Goal: Task Accomplishment & Management: Manage account settings

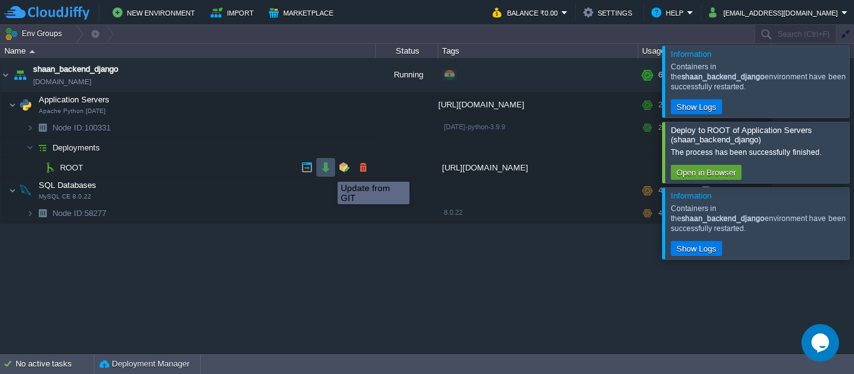
drag, startPoint x: 0, startPoint y: 0, endPoint x: 328, endPoint y: 171, distance: 369.9
click at [328, 171] on button "button" at bounding box center [325, 167] width 11 height 11
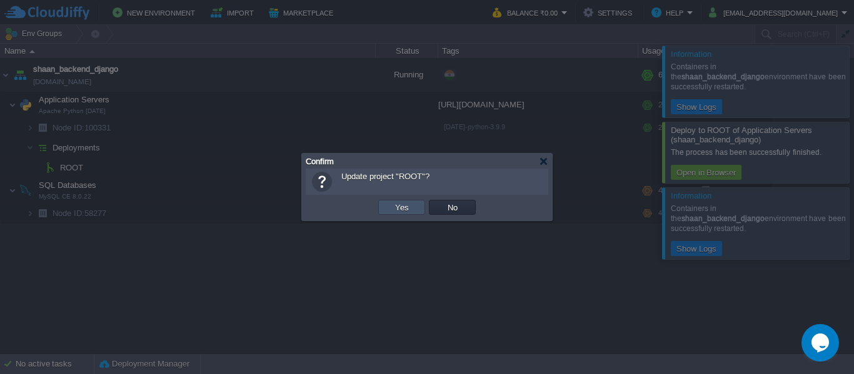
click at [398, 204] on button "Yes" at bounding box center [401, 207] width 21 height 11
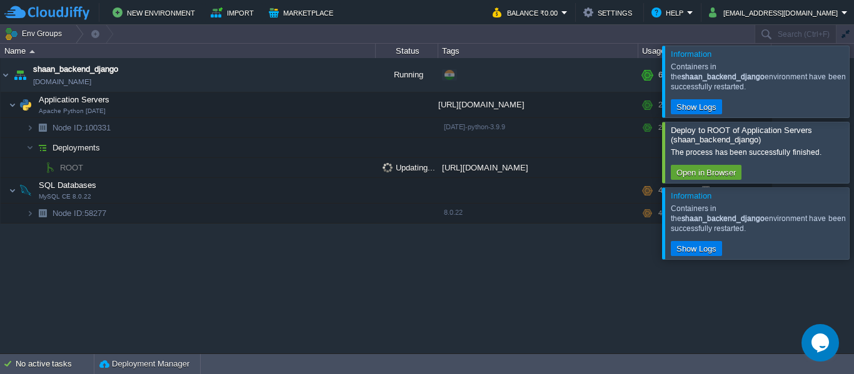
click at [853, 159] on div at bounding box center [869, 152] width 0 height 61
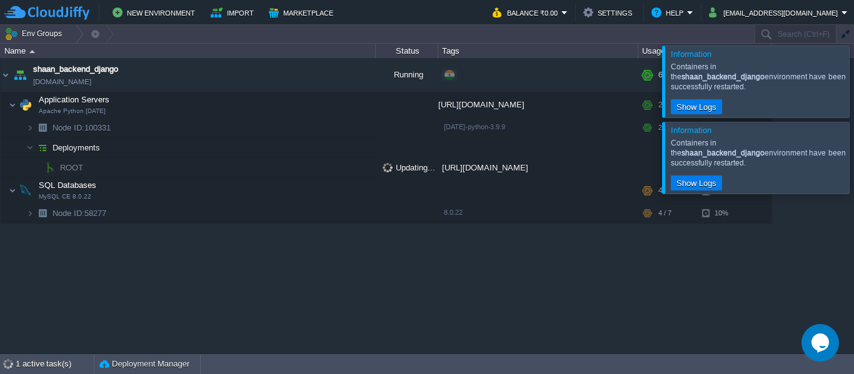
click at [853, 85] on div at bounding box center [869, 81] width 0 height 71
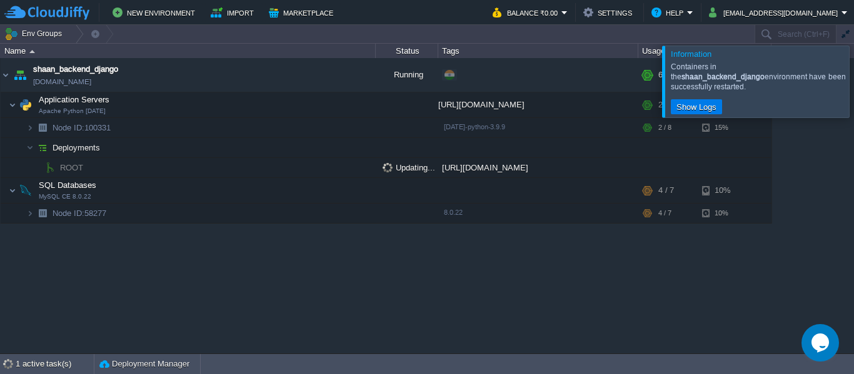
click at [853, 82] on div at bounding box center [869, 81] width 0 height 71
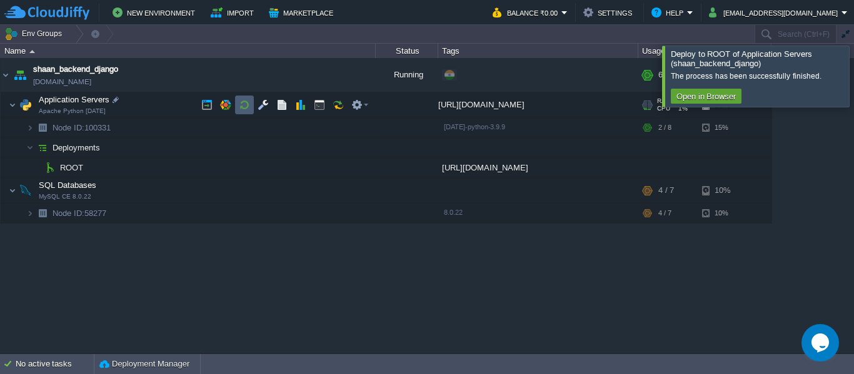
click at [249, 99] on td at bounding box center [244, 105] width 19 height 19
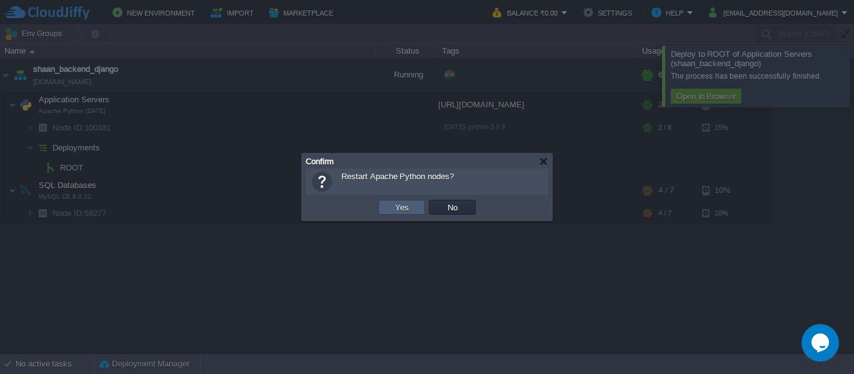
click at [389, 208] on td "Yes" at bounding box center [401, 207] width 47 height 15
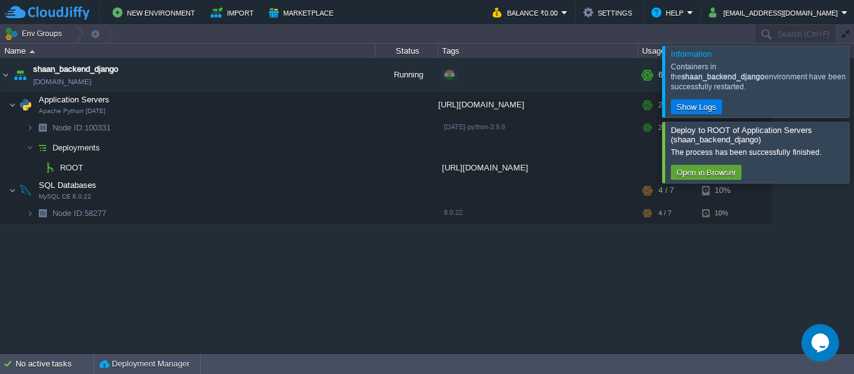
click at [853, 147] on div at bounding box center [869, 152] width 0 height 61
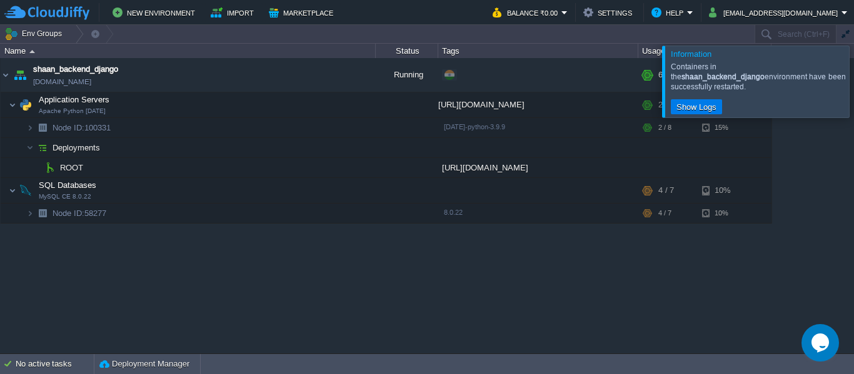
click at [853, 81] on div at bounding box center [869, 81] width 0 height 71
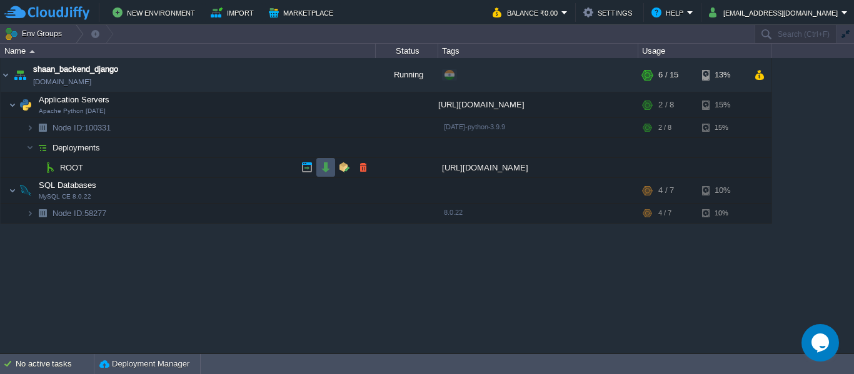
click at [324, 169] on button "button" at bounding box center [325, 167] width 11 height 11
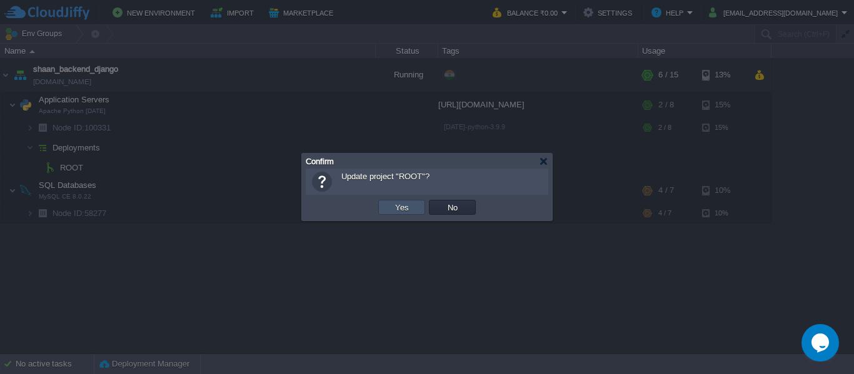
click at [410, 203] on button "Yes" at bounding box center [401, 207] width 21 height 11
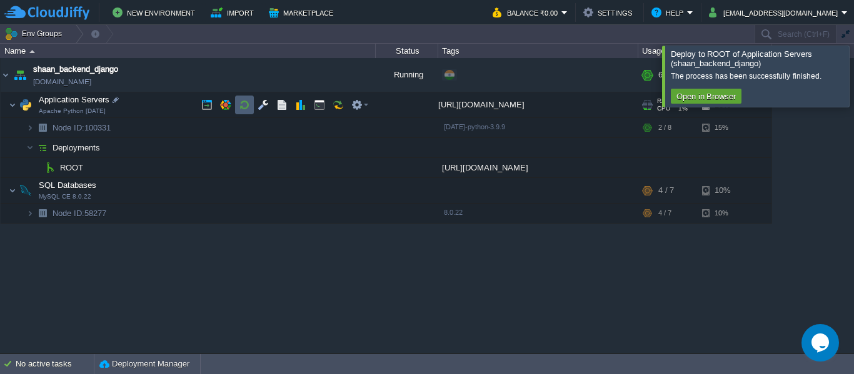
click at [248, 99] on td at bounding box center [244, 105] width 19 height 19
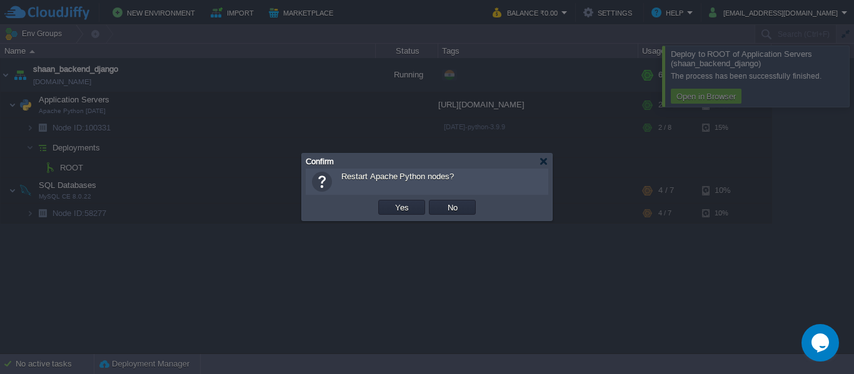
click at [396, 216] on td "Yes" at bounding box center [401, 207] width 51 height 19
click at [396, 210] on button "Yes" at bounding box center [401, 207] width 21 height 11
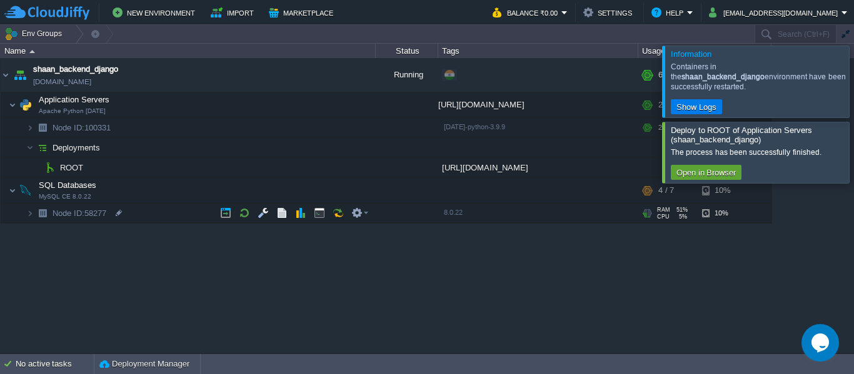
click at [853, 148] on div at bounding box center [869, 152] width 0 height 61
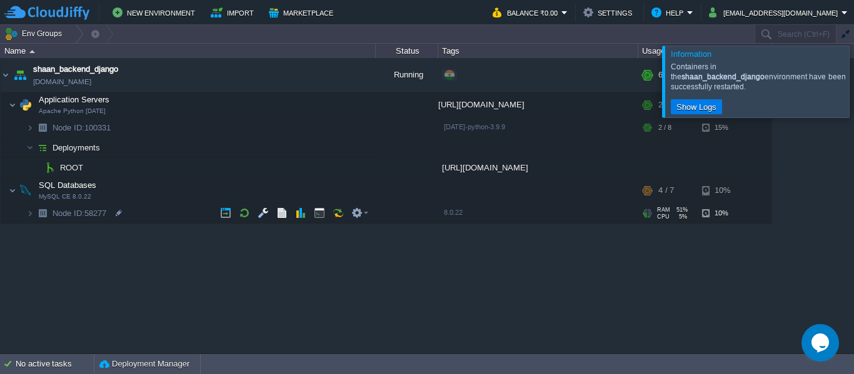
click at [853, 74] on div at bounding box center [869, 81] width 0 height 71
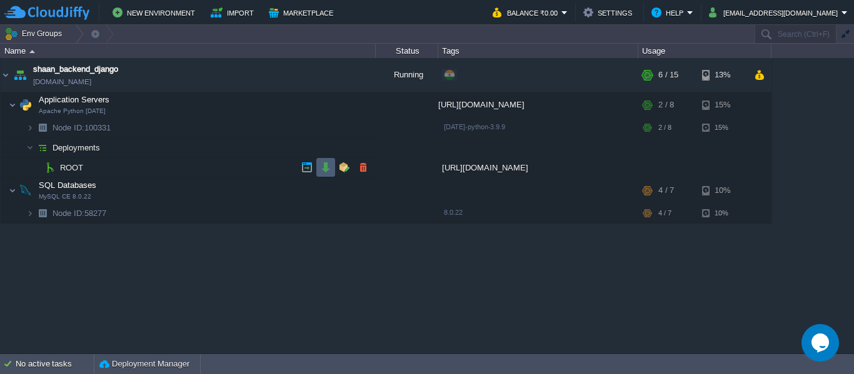
click at [329, 175] on td at bounding box center [325, 167] width 19 height 19
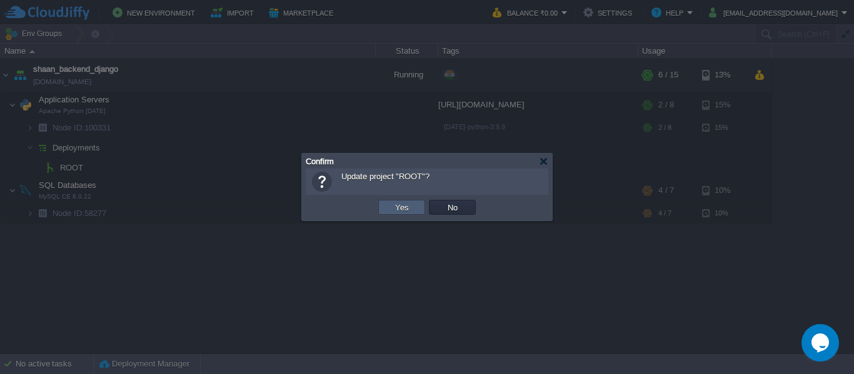
click at [396, 214] on td "Yes" at bounding box center [401, 207] width 47 height 15
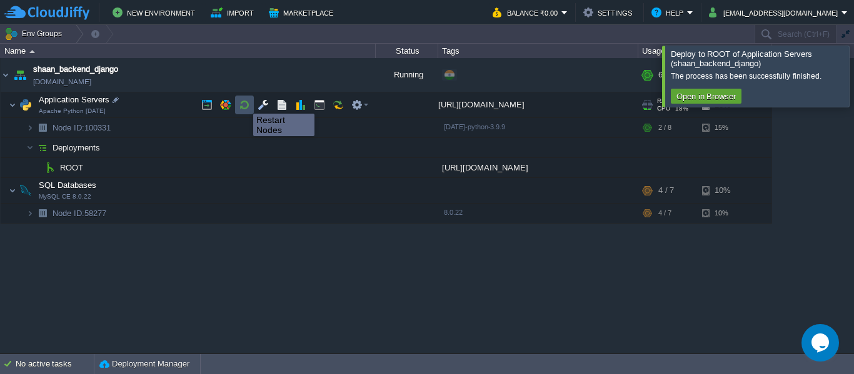
click at [244, 103] on button "button" at bounding box center [244, 104] width 11 height 11
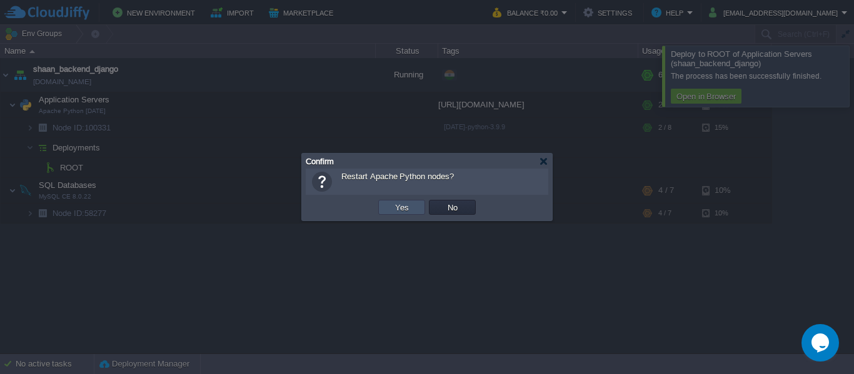
click at [405, 206] on button "Yes" at bounding box center [401, 207] width 21 height 11
